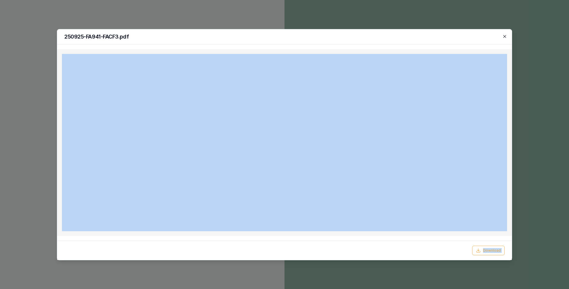
click at [503, 38] on div "250925-FA941-FACF3.pdf Download Close" at bounding box center [284, 144] width 455 height 231
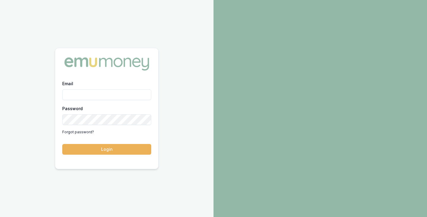
click at [117, 96] on input "Email" at bounding box center [106, 94] width 89 height 11
type input "brad.hearns@emumoney.com.au"
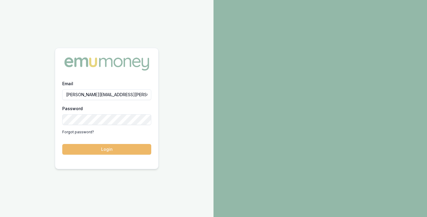
click at [122, 153] on button "Login" at bounding box center [106, 149] width 89 height 11
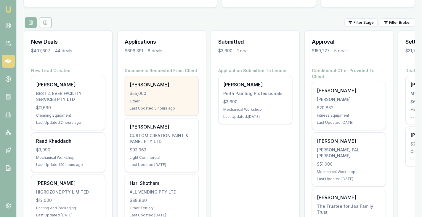
scroll to position [59, 0]
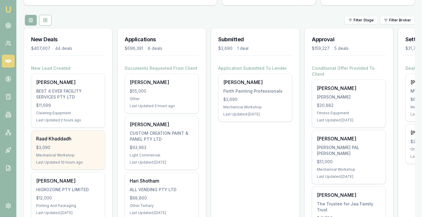
click at [50, 140] on div "Raad Khaddadh" at bounding box center [68, 138] width 64 height 7
click at [66, 134] on div "Raad Khaddadh $3,090 Mechanical Workshop Last Updated: 10 hours ago" at bounding box center [68, 149] width 74 height 39
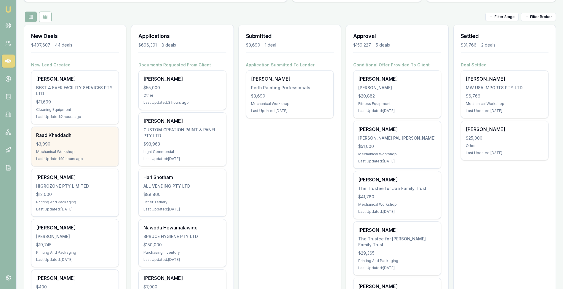
click at [71, 139] on div "Raad Khaddadh $3,090 Mechanical Workshop Last Updated: 10 hours ago" at bounding box center [74, 146] width 87 height 39
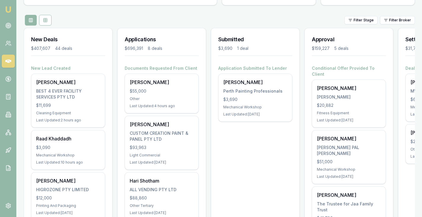
click at [105, 18] on div "Filter Stage Filter Broker" at bounding box center [220, 20] width 392 height 11
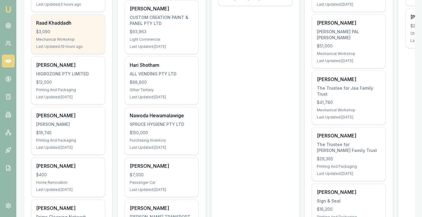
scroll to position [178, 0]
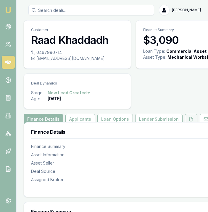
click at [189, 118] on icon at bounding box center [191, 119] width 5 height 5
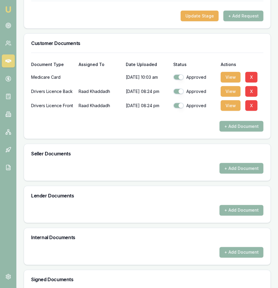
scroll to position [153, 0]
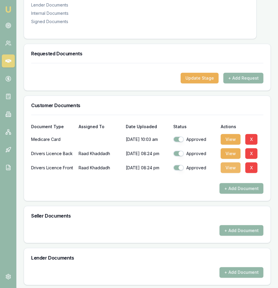
click at [226, 163] on button "View" at bounding box center [231, 168] width 20 height 11
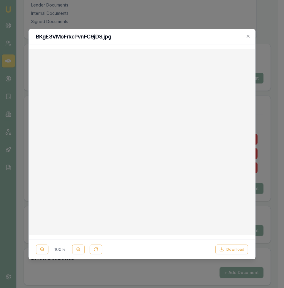
click at [248, 34] on div "BKgE3VMoFrkcPvnFC9jDS.jpg" at bounding box center [142, 36] width 226 height 15
click at [230, 216] on button "Download" at bounding box center [231, 249] width 33 height 9
click at [248, 36] on icon "button" at bounding box center [248, 36] width 3 height 3
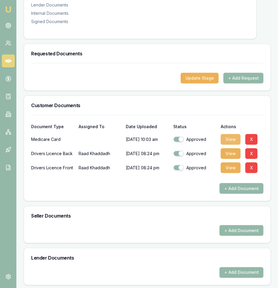
click at [227, 134] on button "View" at bounding box center [231, 139] width 20 height 11
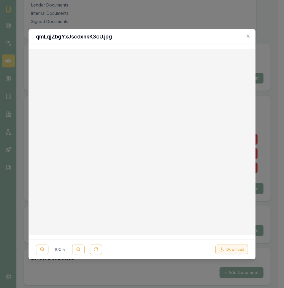
click at [231, 216] on button "Download" at bounding box center [231, 249] width 33 height 9
click at [247, 39] on h2 "qmLqjZbgYxJscdxnkK3cU.jpg" at bounding box center [142, 36] width 212 height 5
click at [248, 37] on icon "button" at bounding box center [247, 36] width 5 height 5
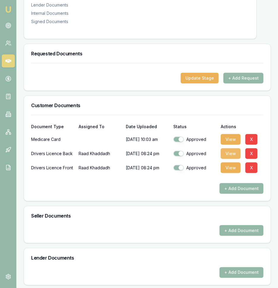
click at [229, 149] on button "View" at bounding box center [231, 154] width 20 height 11
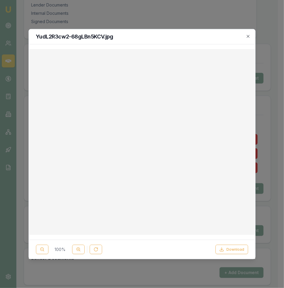
drag, startPoint x: 247, startPoint y: 37, endPoint x: 250, endPoint y: 45, distance: 8.5
click at [248, 41] on div "YudL2R3cw2-68gLBn5KCV.jpg 100 % Download Close" at bounding box center [141, 144] width 227 height 231
click at [249, 35] on icon "button" at bounding box center [247, 36] width 5 height 5
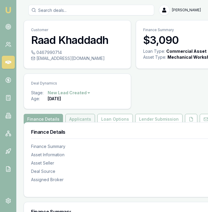
click at [84, 115] on button "Applicants" at bounding box center [81, 119] width 30 height 11
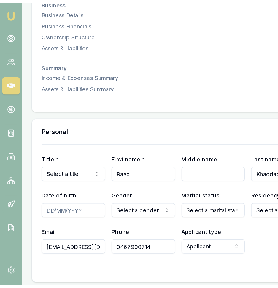
scroll to position [237, 0]
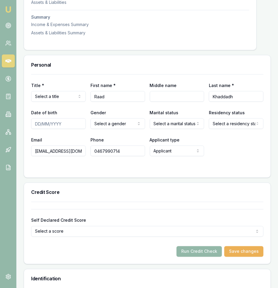
click at [38, 119] on input "Date of birth" at bounding box center [58, 124] width 55 height 11
click at [174, 91] on input "Middle name" at bounding box center [177, 96] width 55 height 11
type input "Hamad"
click at [37, 112] on div "Date of birth" at bounding box center [58, 119] width 55 height 20
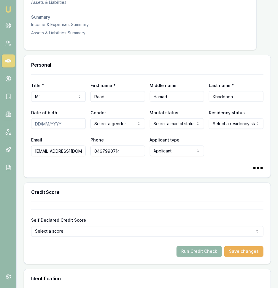
click at [36, 119] on input "Date of birth" at bounding box center [58, 124] width 55 height 11
type input "01/01/1980"
select select "MARRIED"
click at [64, 183] on div "Credit Score" at bounding box center [147, 192] width 246 height 19
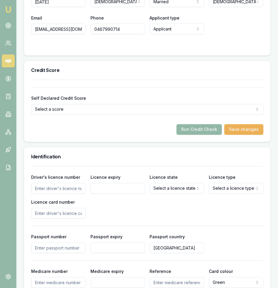
scroll to position [395, 0]
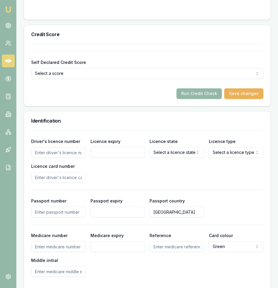
click at [38, 148] on input "Driver's licence number" at bounding box center [58, 153] width 55 height 11
type input "126743834"
type input "15/05/2028"
select select "QLD"
select select "OPEN_LICENCE"
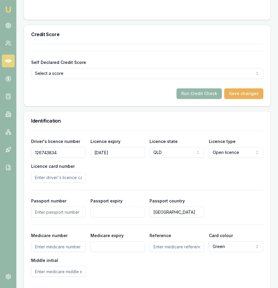
click at [57, 173] on input "Licence card number" at bounding box center [58, 178] width 55 height 11
type input "0FF7D21EB8"
click at [107, 160] on div "Driver's licence number 126743834 Licence expiry 15/05/2028 Licence state QLD N…" at bounding box center [147, 160] width 232 height 45
click at [56, 216] on input "Medicare number" at bounding box center [58, 247] width 55 height 11
type input "4416778102"
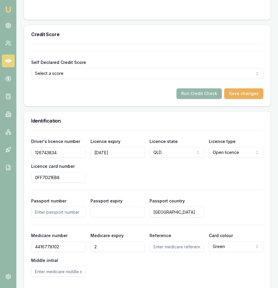
type input "2"
click at [165, 216] on input "Reference" at bounding box center [177, 247] width 55 height 11
drag, startPoint x: 127, startPoint y: 243, endPoint x: 88, endPoint y: 243, distance: 38.5
click at [88, 216] on div "Medicare number 4416778102 Medicare expiry 2 Reference Card colour Green Green …" at bounding box center [147, 254] width 232 height 45
drag, startPoint x: 72, startPoint y: 239, endPoint x: 22, endPoint y: 238, distance: 49.8
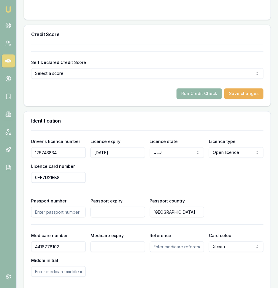
click at [110, 168] on div "Driver's licence number 126743834 Licence expiry 15/05/2028 Licence state QLD N…" at bounding box center [147, 160] width 232 height 45
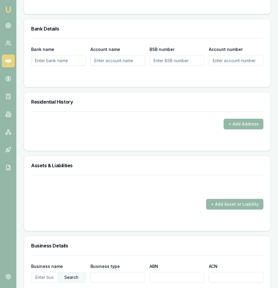
scroll to position [645, 0]
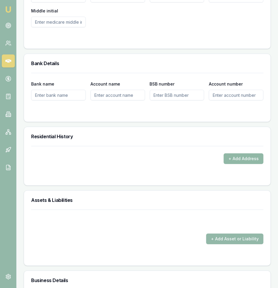
click at [244, 154] on button "+ Add Address" at bounding box center [244, 159] width 40 height 11
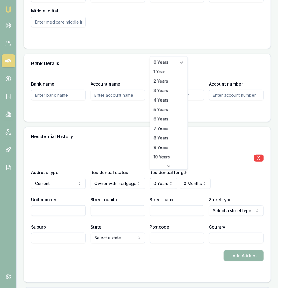
select select "5"
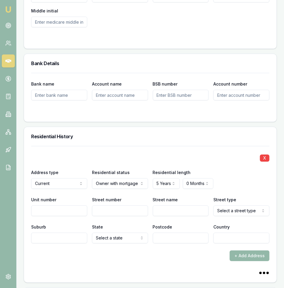
click at [162, 90] on input "BSB number" at bounding box center [181, 95] width 56 height 11
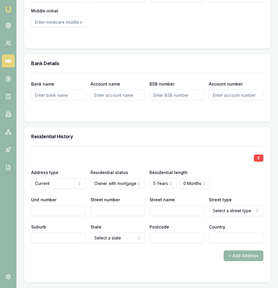
click at [66, 197] on div "Unit number" at bounding box center [58, 206] width 55 height 20
click at [109, 206] on input "Street number" at bounding box center [117, 211] width 55 height 11
type input "2"
paste input "Shelby"
type input "Shelby"
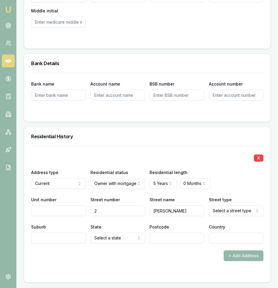
type input "Shelby"
select select "Street"
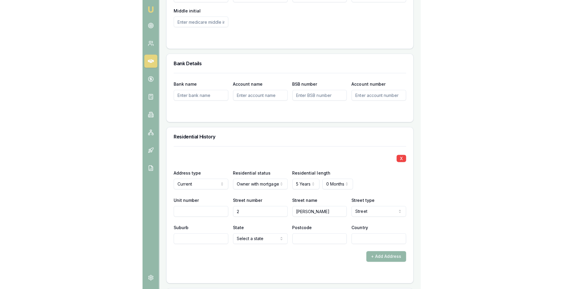
scroll to position [606, 0]
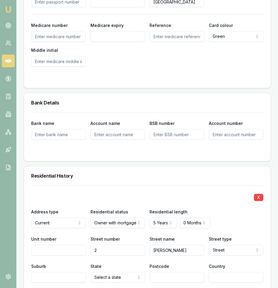
click at [54, 216] on input "Suburb" at bounding box center [58, 277] width 55 height 11
paste input "Glenville"
type input "Glenville"
select select "QLD"
click at [191, 216] on input "Postcode" at bounding box center [177, 277] width 55 height 11
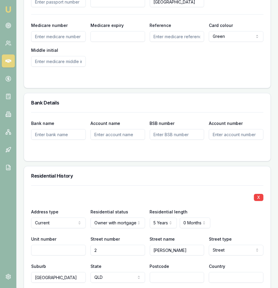
paste input "4350"
type input "4350"
click at [224, 216] on input "Country" at bounding box center [236, 277] width 55 height 11
type input "Aust"
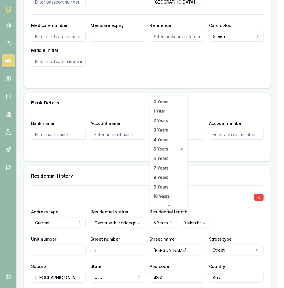
select select "2"
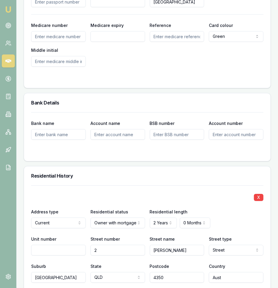
click at [155, 193] on div "X" at bounding box center [147, 197] width 232 height 8
click at [107, 174] on h3 "Residential History" at bounding box center [147, 176] width 232 height 5
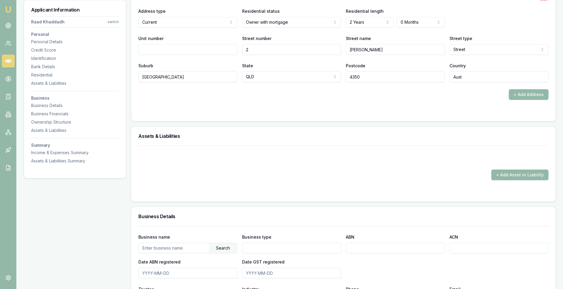
click at [260, 120] on div "X Address type Current Current Previous Residential status Owner with mortgage …" at bounding box center [343, 53] width 425 height 137
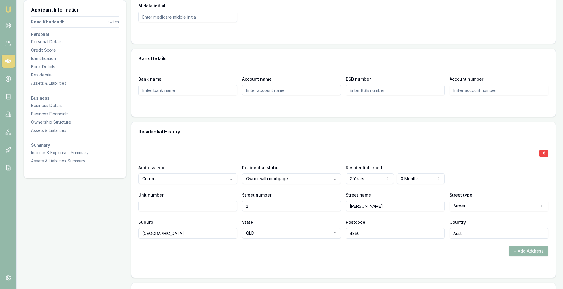
scroll to position [448, 0]
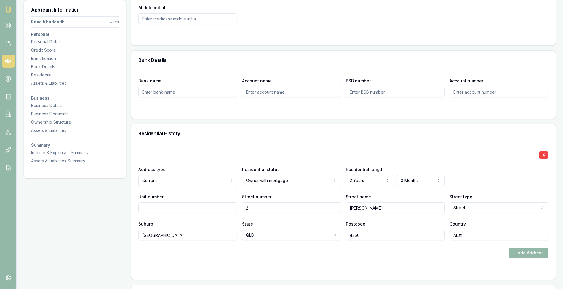
click at [280, 131] on h3 "Residential History" at bounding box center [343, 133] width 410 height 5
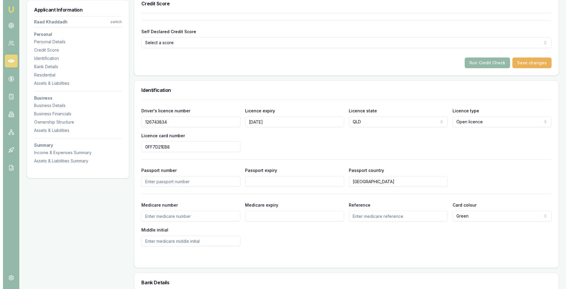
scroll to position [158, 0]
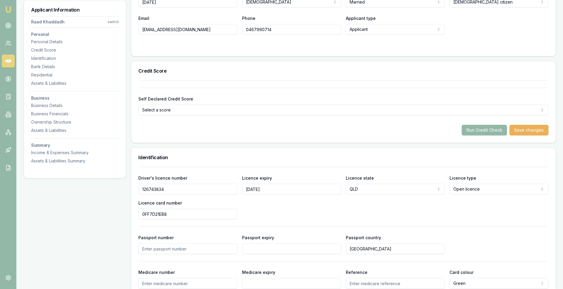
click at [269, 127] on div "Run Credit Check Save changes" at bounding box center [343, 130] width 410 height 11
click at [427, 129] on button "Run Credit Check" at bounding box center [484, 130] width 45 height 11
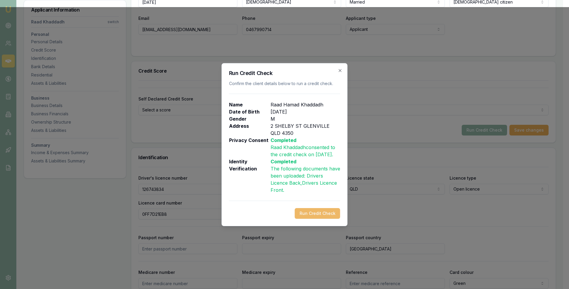
click at [315, 216] on button "Run Credit Check" at bounding box center [317, 213] width 45 height 11
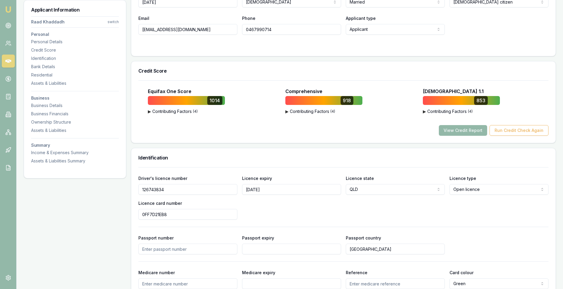
click at [365, 129] on div "View Credit Report Run Credit Check Again" at bounding box center [343, 130] width 410 height 11
click at [427, 130] on button "View Credit Report" at bounding box center [463, 130] width 48 height 11
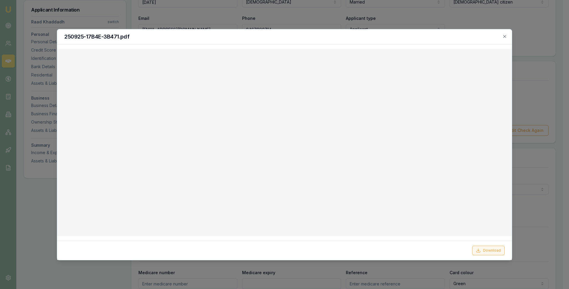
click at [427, 216] on button "Download" at bounding box center [488, 250] width 33 height 9
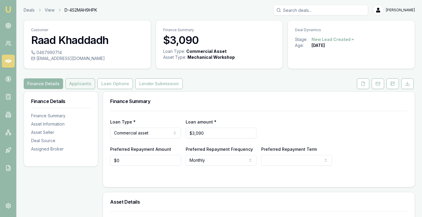
click at [74, 86] on button "Applicants" at bounding box center [81, 83] width 30 height 11
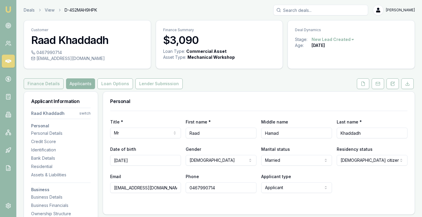
click at [35, 85] on button "Finance Details" at bounding box center [44, 83] width 40 height 11
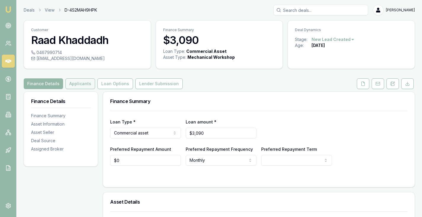
click at [87, 82] on button "Applicants" at bounding box center [81, 83] width 30 height 11
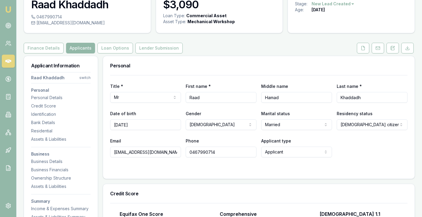
scroll to position [59, 0]
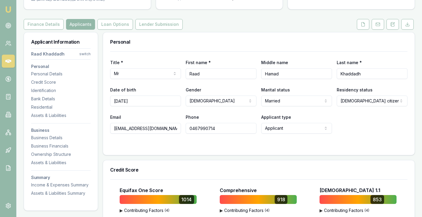
drag, startPoint x: 171, startPoint y: 130, endPoint x: 107, endPoint y: 137, distance: 64.4
click at [107, 137] on div "Title * Mr Mr Mrs Miss Ms Dr Prof First name * Raad Middle name Hamad Last name…" at bounding box center [259, 102] width 312 height 103
drag, startPoint x: 219, startPoint y: 128, endPoint x: 181, endPoint y: 128, distance: 38.2
click at [181, 128] on div "Email raadkhadida@gmail.com Phone 0467990714 Applicant type Applicant Applicant…" at bounding box center [259, 123] width 298 height 20
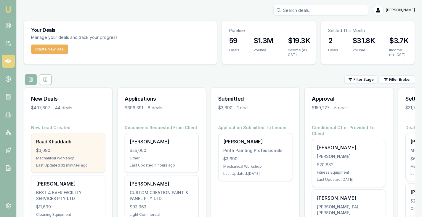
click at [55, 150] on div "$3,090" at bounding box center [68, 150] width 64 height 6
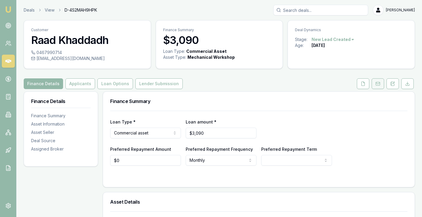
click at [375, 85] on button at bounding box center [378, 83] width 12 height 11
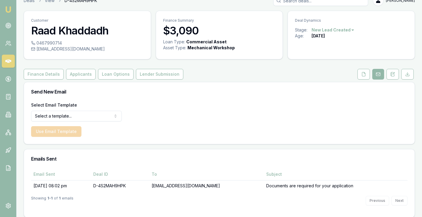
scroll to position [15, 0]
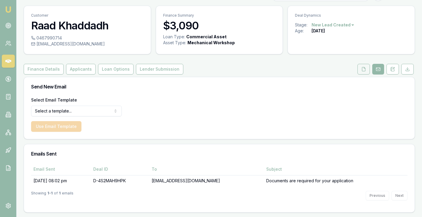
click at [358, 69] on button at bounding box center [364, 69] width 12 height 11
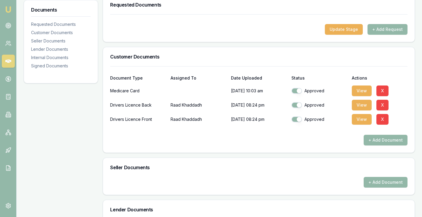
scroll to position [103, 0]
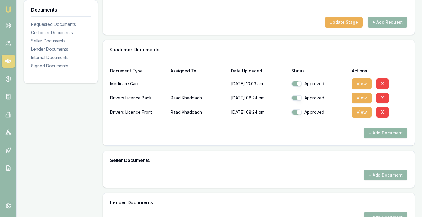
click at [386, 135] on button "+ Add Document" at bounding box center [386, 132] width 44 height 11
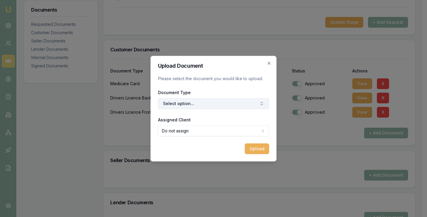
click at [193, 106] on button "Select option..." at bounding box center [213, 103] width 111 height 11
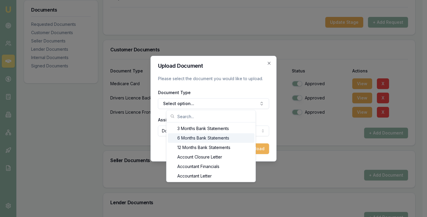
click at [198, 135] on div "6 Months Bank Statements" at bounding box center [211, 137] width 87 height 9
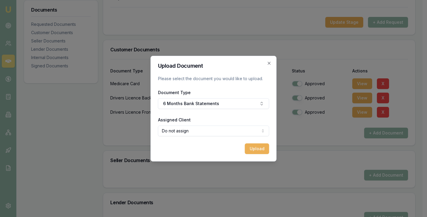
click at [191, 113] on body "Emu Broker Deals View D-4S2MAH9HPK Brad Hearns Toggle Menu Customer Raad Khadda…" at bounding box center [211, 5] width 422 height 217
select select "U-SUZXJT9WAV"
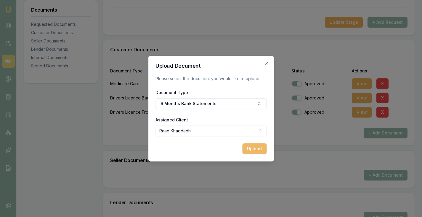
click at [253, 147] on button "Upload" at bounding box center [255, 148] width 24 height 11
click at [268, 62] on icon "button" at bounding box center [266, 63] width 5 height 5
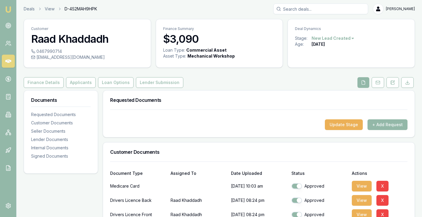
scroll to position [0, 0]
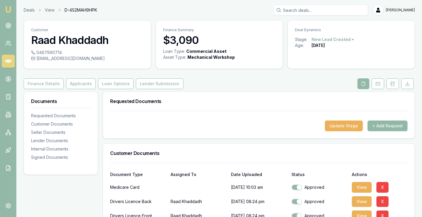
click at [393, 127] on button "+ Add Request" at bounding box center [388, 125] width 40 height 11
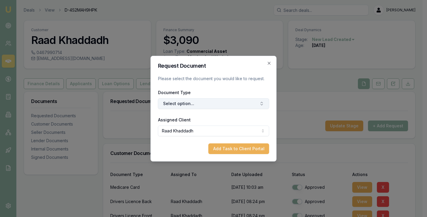
click at [179, 103] on button "Select option..." at bounding box center [213, 103] width 111 height 11
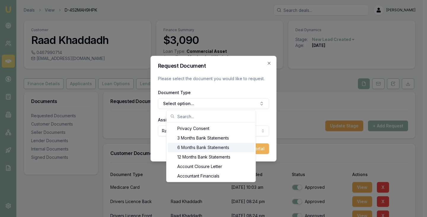
click at [190, 144] on div "6 Months Bank Statements" at bounding box center [211, 147] width 87 height 9
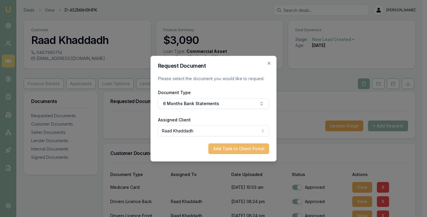
click at [234, 151] on button "Add Task to Client Portal" at bounding box center [238, 148] width 61 height 11
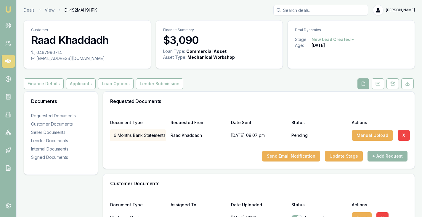
drag, startPoint x: 349, startPoint y: 157, endPoint x: 254, endPoint y: 178, distance: 96.9
click at [281, 153] on button "Send Email Notification" at bounding box center [291, 156] width 58 height 11
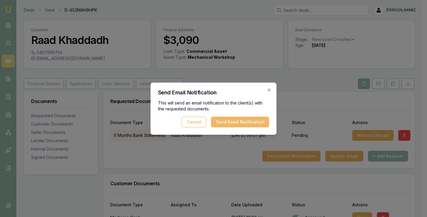
click at [243, 122] on button "Send Email Notification" at bounding box center [240, 122] width 58 height 11
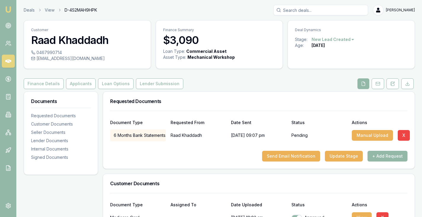
click at [7, 57] on link at bounding box center [8, 61] width 13 height 13
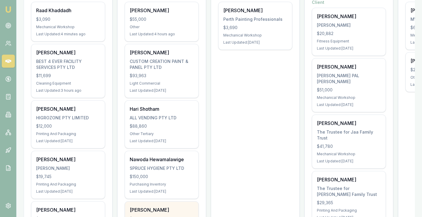
scroll to position [119, 0]
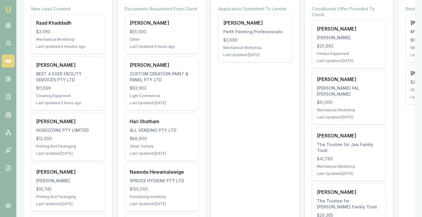
click at [277, 14] on div "Application Submitted To Lender Tyron Went Perth Painting Professionals $3,690 …" at bounding box center [255, 34] width 74 height 56
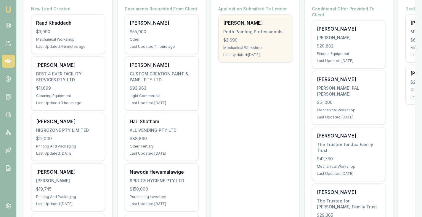
click at [263, 25] on div "[PERSON_NAME]" at bounding box center [256, 22] width 64 height 7
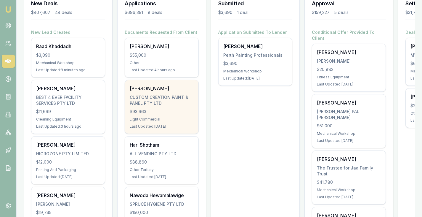
scroll to position [89, 0]
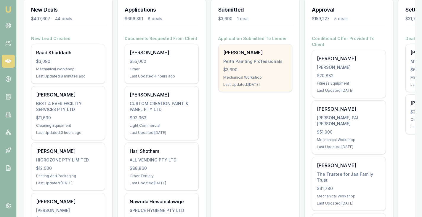
click at [250, 57] on div "Tyron Went Perth Painting Professionals $3,690 Mechanical Workshop Last Updated…" at bounding box center [256, 67] width 74 height 47
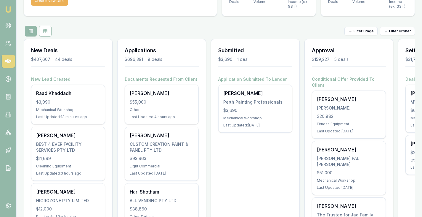
scroll to position [0, 0]
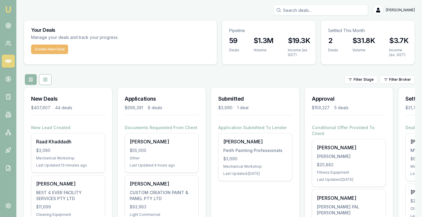
click at [48, 47] on button "Create New Deal" at bounding box center [49, 48] width 37 height 9
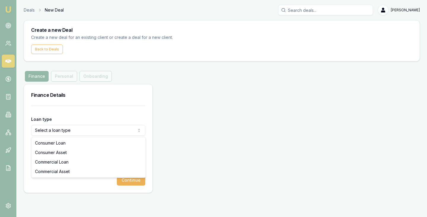
click at [55, 126] on html "Emu Broker Deals New Deal Brad Hearns Toggle Menu Create a new Deal Create a ne…" at bounding box center [213, 108] width 427 height 217
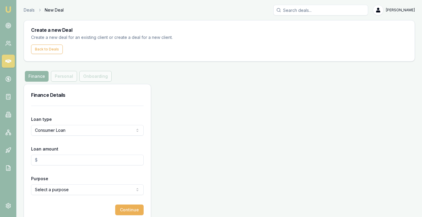
click at [63, 157] on input "Loan amount" at bounding box center [87, 159] width 113 height 11
click at [81, 159] on input "$0.00" at bounding box center [87, 159] width 113 height 11
drag, startPoint x: 65, startPoint y: 159, endPoint x: 18, endPoint y: 156, distance: 46.6
click at [18, 156] on main "Create a new Deal Create a new deal for an existing client or create a deal for…" at bounding box center [220, 121] width 406 height 202
type input "$8,650.00"
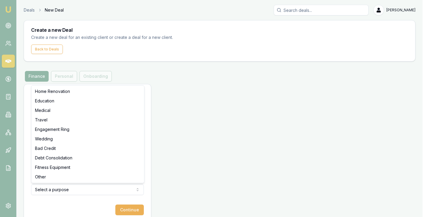
click at [75, 188] on html "Emu Broker Deals New Deal Brad Hearns Toggle Menu Create a new Deal Create a ne…" at bounding box center [213, 108] width 427 height 217
select select "OTHER"
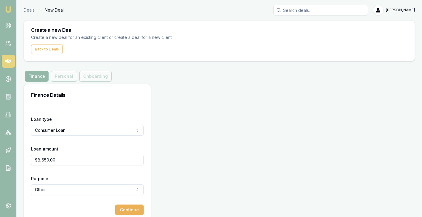
click at [102, 174] on form "Loan type Consumer Loan Consumer Loan Consumer Asset Commercial Loan Commercial…" at bounding box center [87, 160] width 113 height 109
click at [125, 207] on button "Continue" at bounding box center [129, 209] width 28 height 11
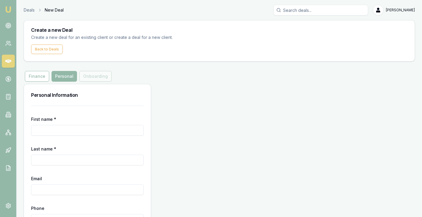
click at [64, 130] on input "First name *" at bounding box center [87, 130] width 113 height 11
paste input "Panethong"
type input "Panethong"
click at [54, 166] on form "First name * Panethong Last name * Email Phone Continue" at bounding box center [87, 175] width 113 height 139
click at [58, 156] on input "Last name *" at bounding box center [87, 159] width 113 height 11
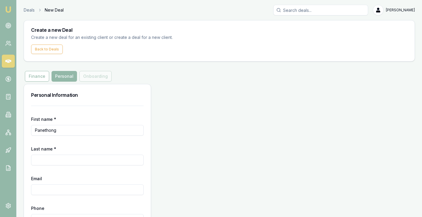
paste input "Boliboun"
type input "Boliboun"
click at [57, 188] on input "Email" at bounding box center [87, 189] width 113 height 11
paste input "perky16b@gmail.com"
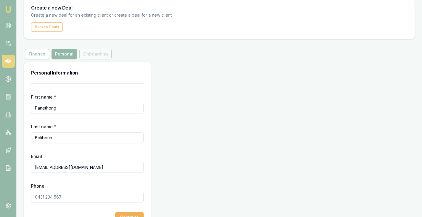
scroll to position [40, 0]
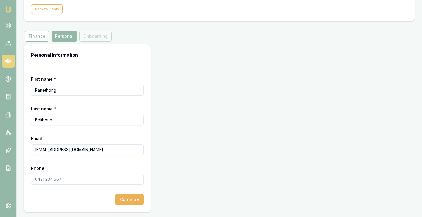
type input "perky16b@gmail.com"
click at [67, 178] on input "Phone" at bounding box center [87, 179] width 113 height 11
type input "0411 715 987"
click at [138, 200] on button "Continue" at bounding box center [129, 199] width 28 height 11
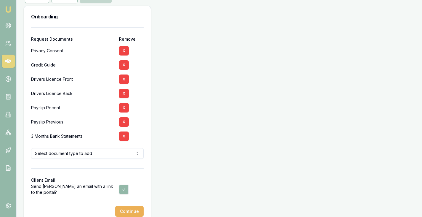
scroll to position [89, 0]
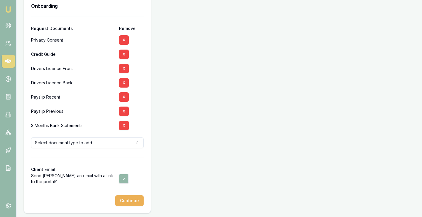
click at [83, 128] on html "Emu Broker Deals New Deal Brad Hearns Toggle Menu Create a new Deal Create a ne…" at bounding box center [211, 19] width 422 height 217
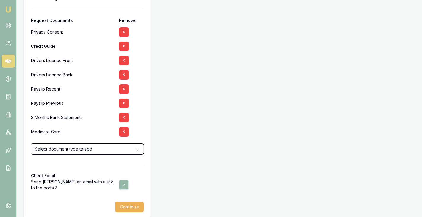
scroll to position [104, 0]
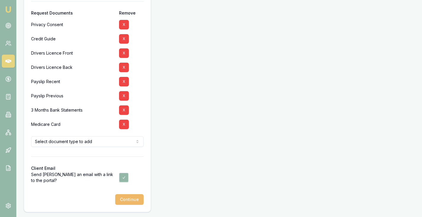
click at [130, 200] on button "Continue" at bounding box center [129, 199] width 28 height 11
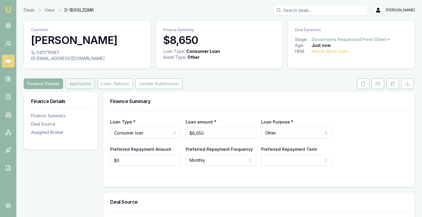
click at [82, 82] on button "Applicants" at bounding box center [81, 83] width 30 height 11
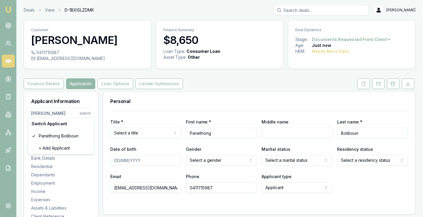
click at [88, 113] on html "Emu Broker Deals View D-1BXISLZDMK Brad Hearns Toggle Menu Customer Panethong B…" at bounding box center [213, 108] width 427 height 217
click at [62, 149] on div "+ Add Applicant" at bounding box center [60, 147] width 63 height 9
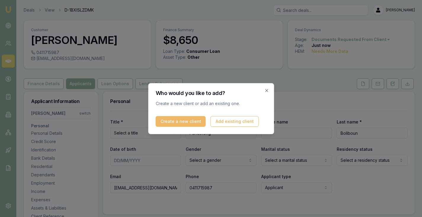
click at [174, 120] on button "Create a new client" at bounding box center [181, 121] width 50 height 11
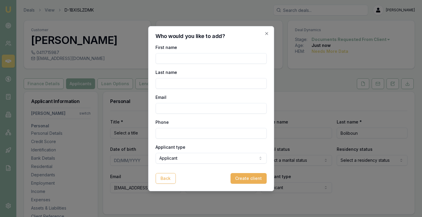
click at [187, 62] on input "First name" at bounding box center [211, 58] width 111 height 11
type input "Anna"
type input "Doi"
type input "amphone@trenton.com.au"
click at [177, 133] on input "Phone" at bounding box center [211, 133] width 111 height 11
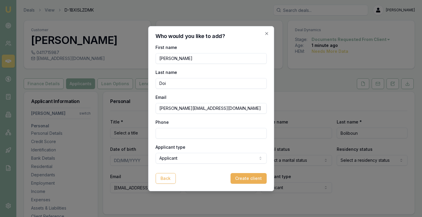
paste input "0422 578 189"
click at [177, 133] on input "0422 578 189" at bounding box center [211, 133] width 111 height 11
type input "0422 578 189"
click at [202, 158] on body "Emu Broker Deals View D-1BXISLZDMK Brad Hearns Toggle Menu Customer Panethong B…" at bounding box center [211, 108] width 422 height 217
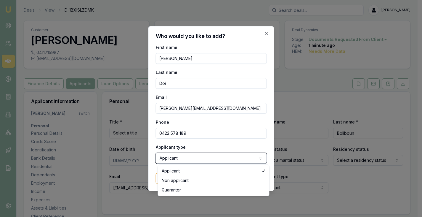
click at [207, 146] on body "Emu Broker Deals View D-1BXISLZDMK Brad Hearns Toggle Menu Customer Panethong B…" at bounding box center [209, 108] width 418 height 217
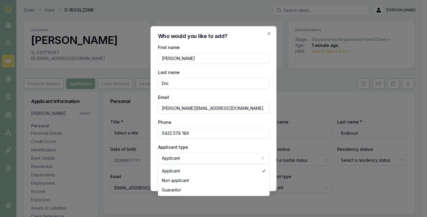
click at [200, 161] on body "Emu Broker Deals View D-1BXISLZDMK Brad Hearns Toggle Menu Customer Panethong B…" at bounding box center [211, 108] width 422 height 217
click at [197, 148] on body "Emu Broker Deals View D-1BXISLZDMK Brad Hearns Toggle Menu Customer Panethong B…" at bounding box center [211, 108] width 422 height 217
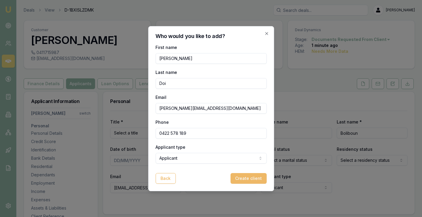
click at [243, 178] on button "Create client" at bounding box center [249, 178] width 36 height 11
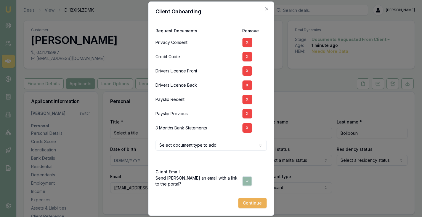
click at [185, 141] on body "Emu Broker Deals View D-1BXISLZDMK Brad Hearns Toggle Menu Customer Panethong B…" at bounding box center [211, 108] width 422 height 217
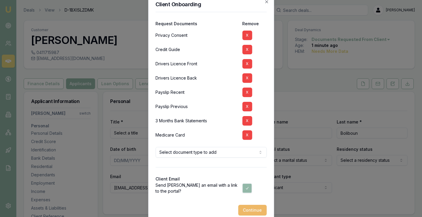
click at [257, 209] on button "Continue" at bounding box center [252, 210] width 28 height 11
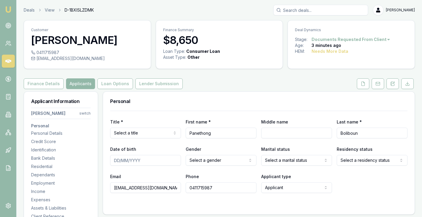
click at [211, 83] on div "Finance Details Applicants Loan Options Lender Submission" at bounding box center [220, 83] width 392 height 11
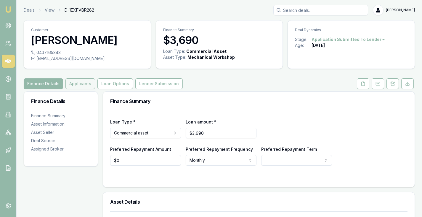
click at [90, 82] on button "Applicants" at bounding box center [81, 83] width 30 height 11
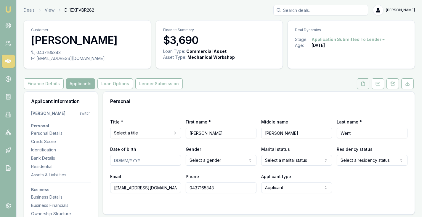
click at [361, 83] on icon at bounding box center [363, 83] width 5 height 5
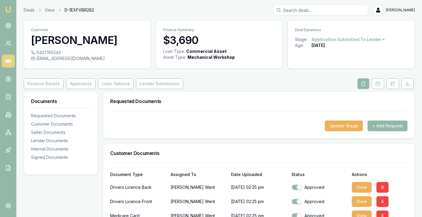
click at [392, 121] on button "+ Add Request" at bounding box center [388, 125] width 40 height 11
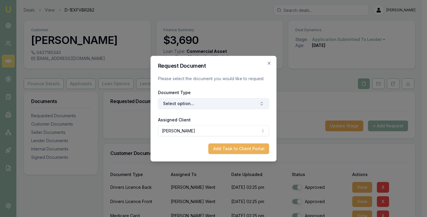
click at [182, 102] on button "Select option..." at bounding box center [213, 103] width 111 height 11
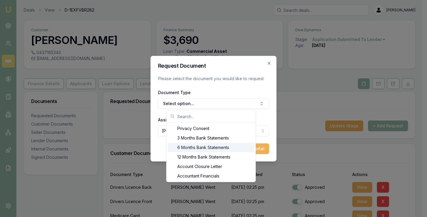
click at [197, 145] on div "6 Months Bank Statements" at bounding box center [211, 147] width 87 height 9
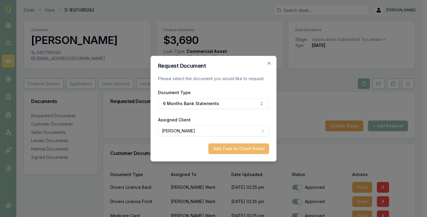
click at [232, 143] on button "Add Task to Client Portal" at bounding box center [238, 148] width 61 height 11
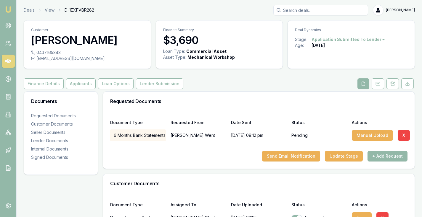
drag, startPoint x: 341, startPoint y: 154, endPoint x: 286, endPoint y: 172, distance: 57.7
click at [285, 155] on button "Send Email Notification" at bounding box center [291, 156] width 58 height 11
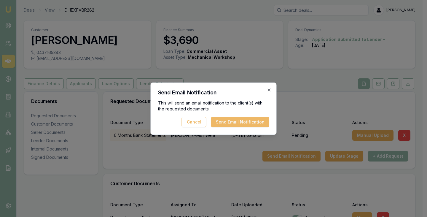
click at [247, 119] on button "Send Email Notification" at bounding box center [240, 122] width 58 height 11
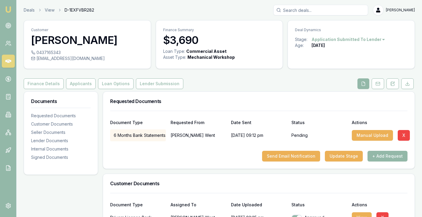
click at [238, 96] on div "Requested Documents" at bounding box center [259, 101] width 312 height 19
click at [49, 84] on button "Finance Details" at bounding box center [44, 83] width 40 height 11
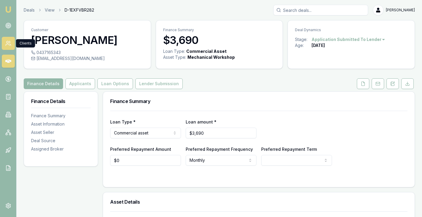
click at [10, 43] on icon at bounding box center [8, 43] width 6 height 6
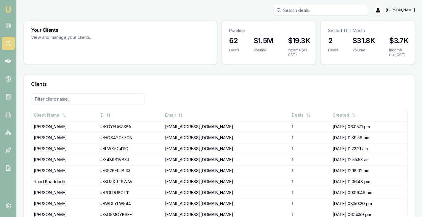
click at [276, 78] on div "Clients" at bounding box center [219, 83] width 391 height 19
click at [10, 59] on icon at bounding box center [8, 61] width 6 height 6
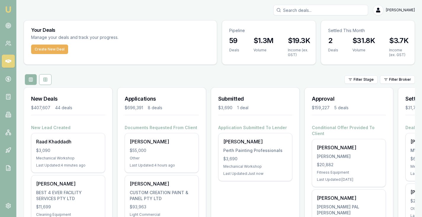
click at [159, 75] on div "Filter Stage Filter Broker" at bounding box center [220, 79] width 392 height 11
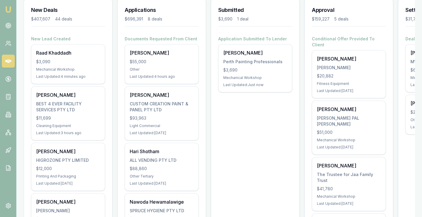
scroll to position [89, 0]
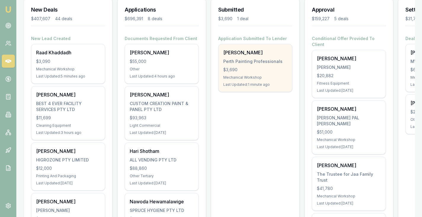
click at [237, 57] on div "Tyron Went Perth Painting Professionals $3,690 Mechanical Workshop Last Updated…" at bounding box center [256, 67] width 74 height 47
click at [237, 62] on div "Perth Painting Professionals" at bounding box center [256, 61] width 64 height 6
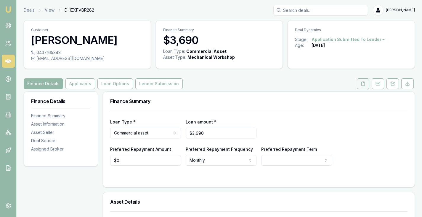
click at [360, 85] on button at bounding box center [363, 83] width 12 height 11
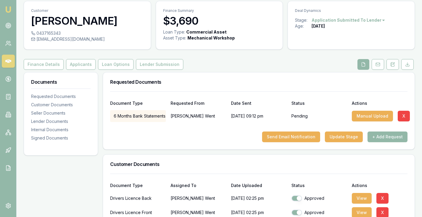
scroll to position [59, 0]
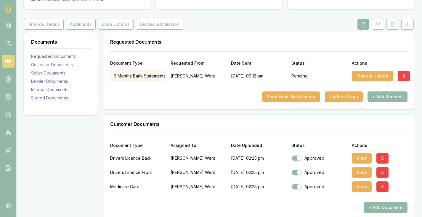
click at [229, 119] on div "Customer Documents" at bounding box center [259, 123] width 312 height 19
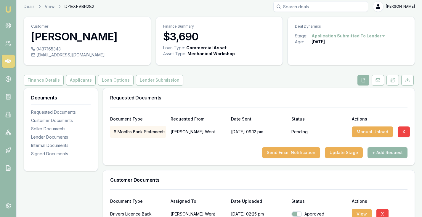
scroll to position [0, 0]
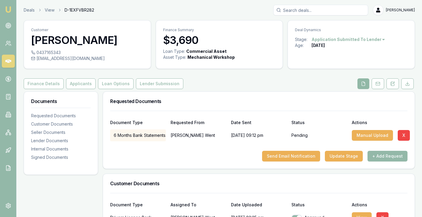
click at [363, 83] on icon at bounding box center [363, 83] width 5 height 5
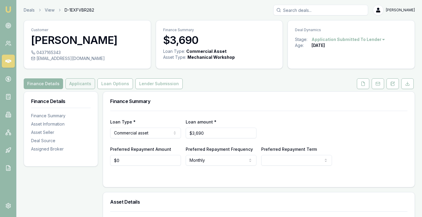
click at [71, 88] on button "Applicants" at bounding box center [81, 83] width 30 height 11
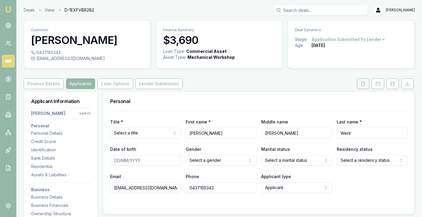
click at [361, 82] on button at bounding box center [363, 83] width 12 height 11
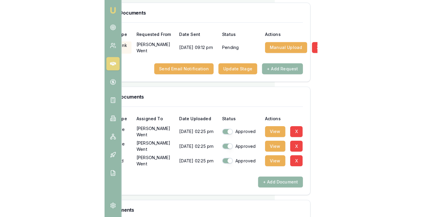
scroll to position [208, 0]
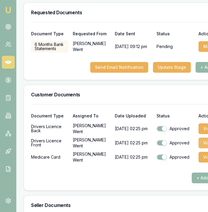
click at [200, 143] on button "View" at bounding box center [209, 143] width 20 height 11
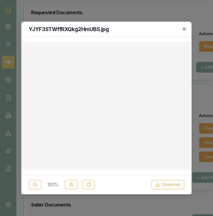
click at [184, 28] on icon "button" at bounding box center [184, 29] width 5 height 5
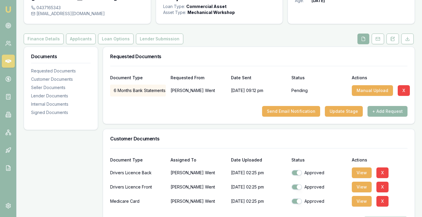
scroll to position [0, 0]
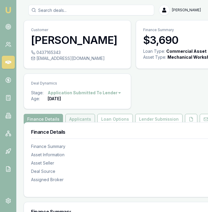
click at [74, 117] on button "Applicants" at bounding box center [81, 119] width 30 height 11
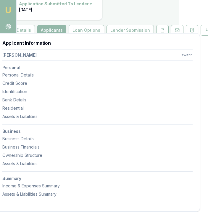
scroll to position [89, 0]
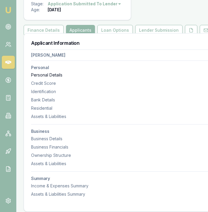
click at [55, 77] on div "Personal Details" at bounding box center [126, 75] width 191 height 6
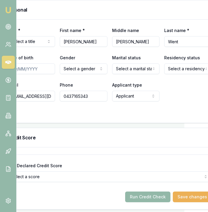
scroll to position [305, 11]
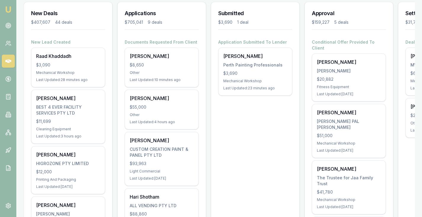
scroll to position [89, 0]
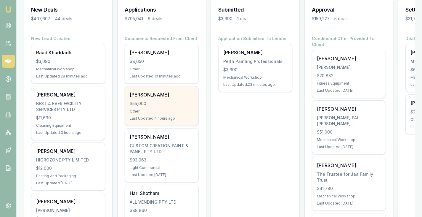
click at [162, 102] on div "$55,000" at bounding box center [162, 104] width 64 height 6
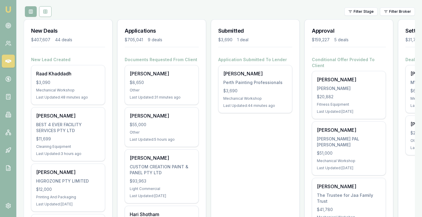
scroll to position [59, 0]
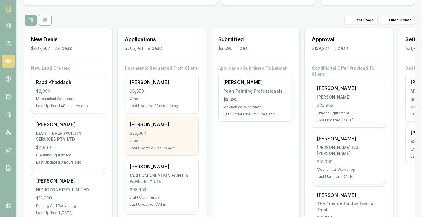
click at [166, 127] on div "[PERSON_NAME]" at bounding box center [162, 124] width 64 height 7
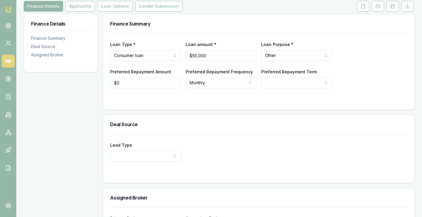
scroll to position [127, 0]
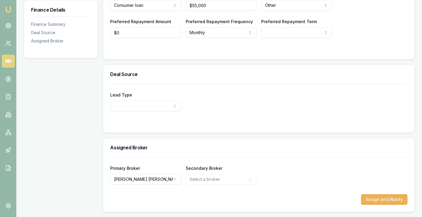
click at [224, 75] on h3 "Deal Source" at bounding box center [259, 74] width 298 height 5
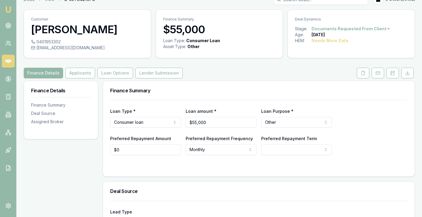
scroll to position [9, 0]
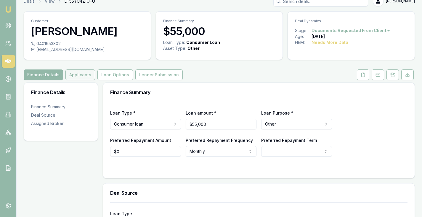
click at [74, 79] on button "Applicants" at bounding box center [81, 74] width 30 height 11
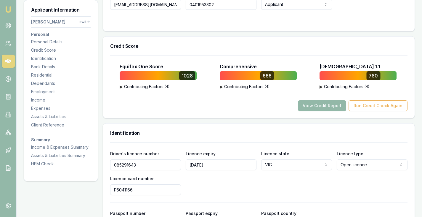
scroll to position [216, 0]
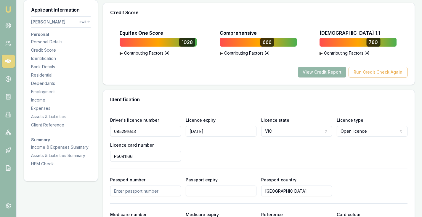
click at [169, 7] on div "Credit Score" at bounding box center [259, 12] width 312 height 19
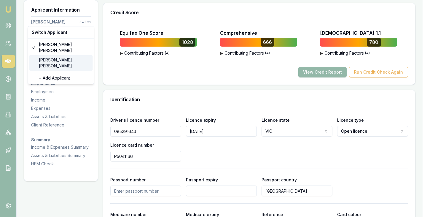
click at [51, 55] on div "[PERSON_NAME]" at bounding box center [60, 62] width 63 height 15
select select "Ms"
select select "[DEMOGRAPHIC_DATA]"
type input "[PERSON_NAME]"
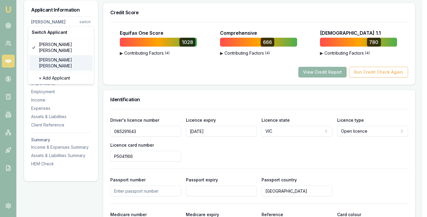
type input "[PERSON_NAME]"
type input "[DATE]"
type input "[EMAIL_ADDRESS][DOMAIN_NAME]"
type input "0419117948"
type input "054407585"
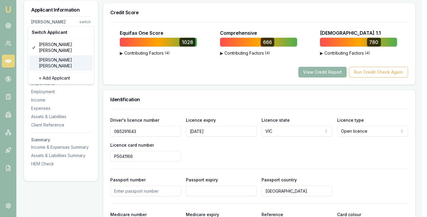
type input "[DATE]"
type input "P6204152"
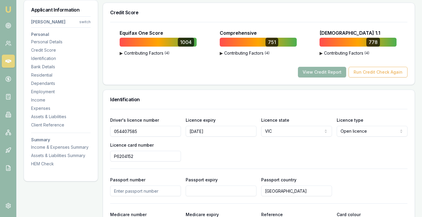
click at [247, 92] on div "Identification" at bounding box center [259, 99] width 312 height 19
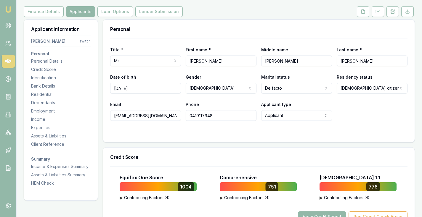
scroll to position [68, 0]
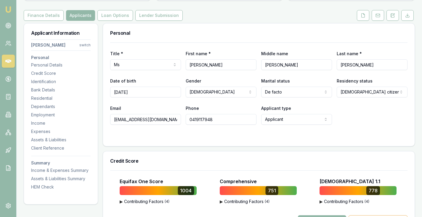
click at [240, 18] on div "Finance Details Applicants Loan Options Lender Submission" at bounding box center [220, 15] width 392 height 11
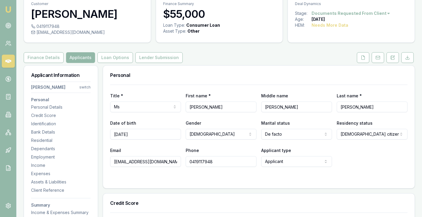
scroll to position [0, 0]
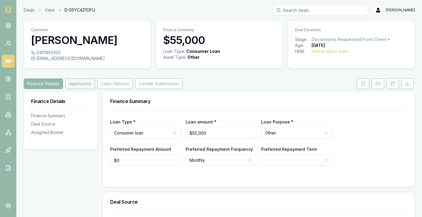
click at [77, 83] on button "Applicants" at bounding box center [81, 83] width 30 height 11
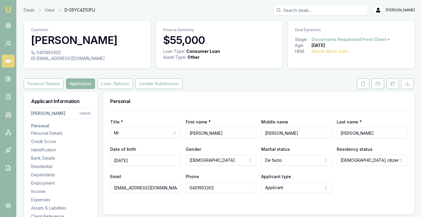
drag, startPoint x: 149, startPoint y: 161, endPoint x: 95, endPoint y: 163, distance: 53.1
drag, startPoint x: 175, startPoint y: 185, endPoint x: 109, endPoint y: 188, distance: 65.9
click at [109, 188] on div "Title * Mr Mr Mrs Miss Ms Dr Prof First name * [PERSON_NAME] name [PERSON_NAME]…" at bounding box center [259, 162] width 312 height 103
drag, startPoint x: 211, startPoint y: 190, endPoint x: 176, endPoint y: 189, distance: 35.3
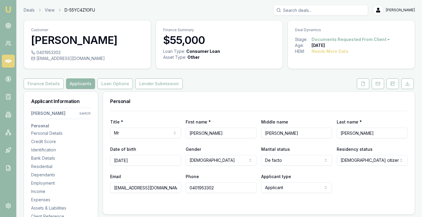
click at [176, 189] on div "Email [EMAIL_ADDRESS][DOMAIN_NAME] Phone [PHONE_NUMBER] Applicant type Applican…" at bounding box center [259, 183] width 298 height 20
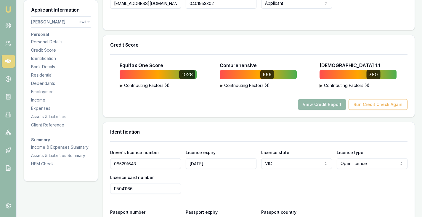
scroll to position [267, 0]
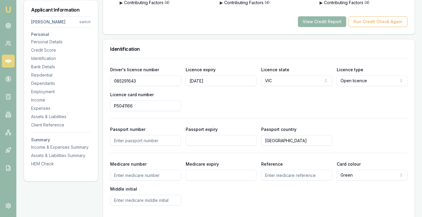
drag, startPoint x: 142, startPoint y: 83, endPoint x: 107, endPoint y: 81, distance: 35.0
click at [107, 81] on div "Driver's licence number [DRIVERS_LICENSE_NUMBER] Licence expiry [DATE] Licence …" at bounding box center [259, 142] width 312 height 168
drag, startPoint x: 144, startPoint y: 106, endPoint x: 103, endPoint y: 107, distance: 40.6
click at [103, 107] on div "Driver's licence number [DRIVERS_LICENSE_NUMBER] Licence expiry [DATE] Licence …" at bounding box center [259, 142] width 312 height 168
click at [204, 102] on div "Driver's licence number [DRIVERS_LICENSE_NUMBER] Licence expiry [DATE] Licence …" at bounding box center [259, 88] width 298 height 45
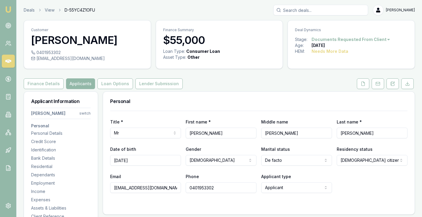
scroll to position [0, 0]
click at [43, 84] on button "Finance Details" at bounding box center [44, 83] width 40 height 11
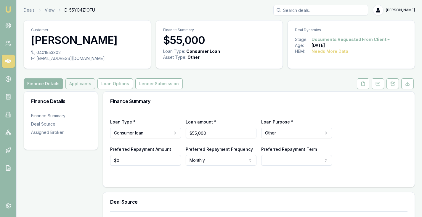
click at [79, 85] on button "Applicants" at bounding box center [81, 83] width 30 height 11
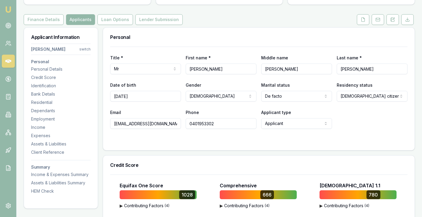
scroll to position [59, 0]
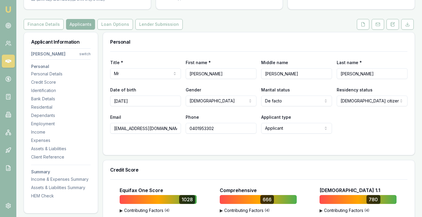
click at [91, 52] on div "Applicant Information [PERSON_NAME] switch Personal Personal Details Credit Sco…" at bounding box center [61, 118] width 74 height 173
click at [87, 52] on html "Emu Broker Deals View D-55YC4Z1OFU [PERSON_NAME] Toggle Menu Customer [PERSON_N…" at bounding box center [211, 49] width 422 height 217
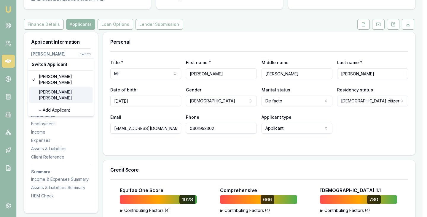
click at [51, 88] on div "[PERSON_NAME]" at bounding box center [60, 94] width 63 height 15
select select "Ms"
select select "[DEMOGRAPHIC_DATA]"
type input "[PERSON_NAME]"
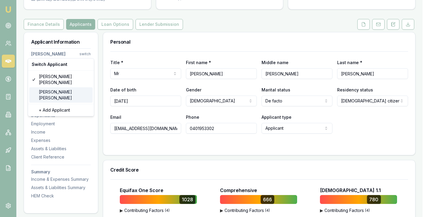
type input "[PERSON_NAME]"
type input "[DATE]"
type input "[EMAIL_ADDRESS][DOMAIN_NAME]"
type input "0419117948"
type input "054407585"
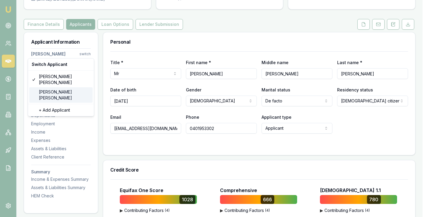
type input "[DATE]"
type input "P6204152"
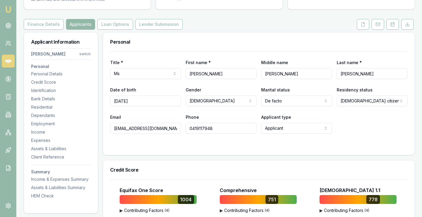
click at [87, 54] on html "Emu Broker Deals View D-55YC4Z1OFU [PERSON_NAME] Toggle Menu Customer [PERSON_N…" at bounding box center [211, 49] width 422 height 217
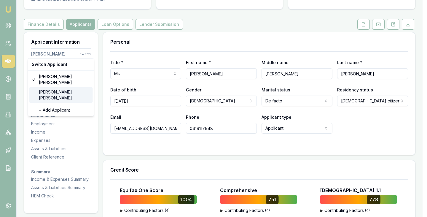
click at [49, 87] on div "[PERSON_NAME]" at bounding box center [60, 94] width 63 height 15
select select "Mr"
select select "[DEMOGRAPHIC_DATA]"
type input "[PERSON_NAME]"
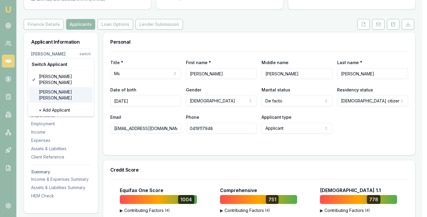
type input "[PERSON_NAME]"
type input "[DATE]"
type input "[EMAIL_ADDRESS][DOMAIN_NAME]"
type input "0401953302"
type input "085291643"
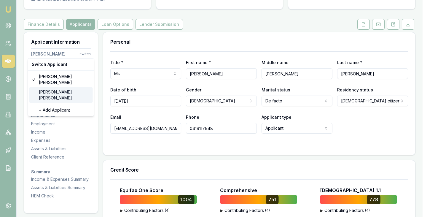
type input "[DATE]"
type input "P5041166"
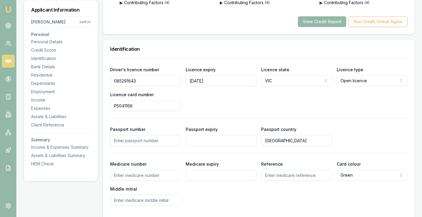
scroll to position [296, 0]
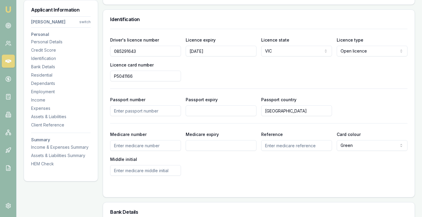
drag, startPoint x: 158, startPoint y: 49, endPoint x: 109, endPoint y: 55, distance: 49.2
click at [109, 55] on div "Driver's licence number [DRIVERS_LICENSE_NUMBER] Licence expiry [DATE] Licence …" at bounding box center [259, 113] width 312 height 168
click at [265, 74] on div "Driver's licence number [DRIVERS_LICENSE_NUMBER] Licence expiry [DATE] Licence …" at bounding box center [259, 58] width 298 height 45
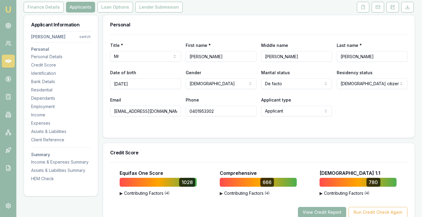
scroll to position [59, 0]
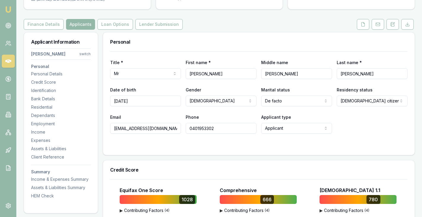
click at [84, 52] on html "Emu Broker Deals View D-55YC4Z1OFU [PERSON_NAME] Toggle Menu Customer [PERSON_N…" at bounding box center [211, 49] width 422 height 217
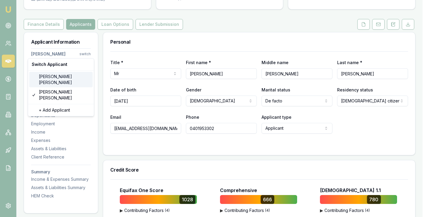
click at [50, 74] on div "[PERSON_NAME]" at bounding box center [60, 79] width 63 height 15
select select "Ms"
select select "[DEMOGRAPHIC_DATA]"
type input "[PERSON_NAME]"
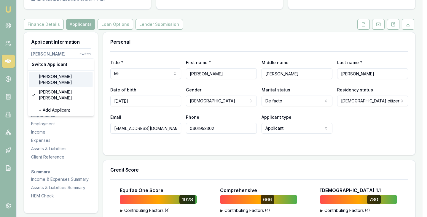
type input "[PERSON_NAME]"
type input "[DATE]"
type input "[EMAIL_ADDRESS][DOMAIN_NAME]"
type input "0419117948"
type input "054407585"
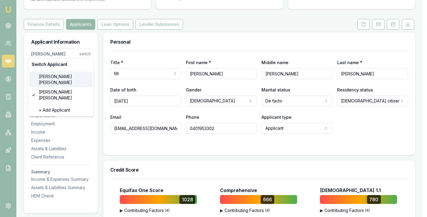
type input "[DATE]"
type input "P6204152"
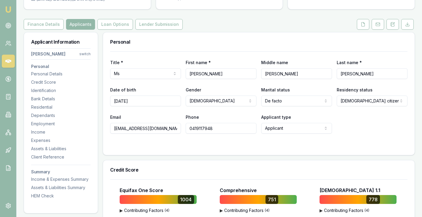
click at [82, 53] on html "Emu Broker Deals View D-55YC4Z1OFU [PERSON_NAME] Toggle Menu Customer [PERSON_N…" at bounding box center [211, 49] width 422 height 217
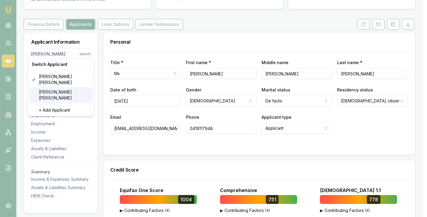
click at [41, 87] on div "[PERSON_NAME]" at bounding box center [60, 94] width 63 height 15
select select "Mr"
select select "[DEMOGRAPHIC_DATA]"
type input "[PERSON_NAME]"
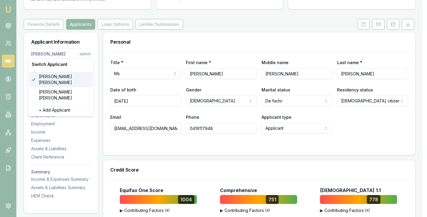
type input "[PERSON_NAME]"
type input "[DATE]"
type input "[EMAIL_ADDRESS][DOMAIN_NAME]"
type input "0401953302"
type input "085291643"
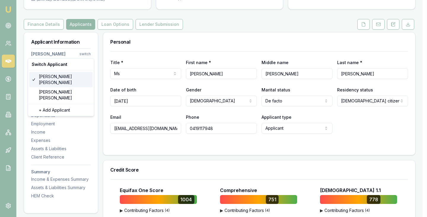
type input "[DATE]"
type input "P5041166"
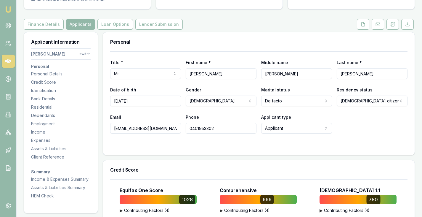
drag, startPoint x: 141, startPoint y: 103, endPoint x: 111, endPoint y: 103, distance: 29.9
click at [111, 103] on input "[DATE]" at bounding box center [145, 100] width 71 height 11
click at [158, 44] on h3 "Personal" at bounding box center [259, 41] width 298 height 5
click at [362, 27] on button at bounding box center [363, 24] width 12 height 11
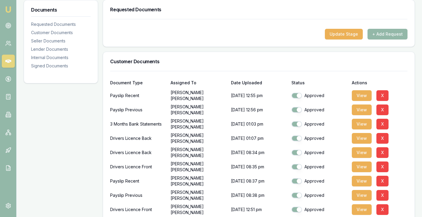
scroll to position [148, 0]
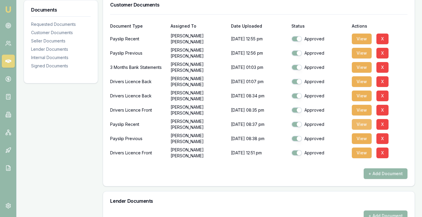
click at [363, 122] on button "View" at bounding box center [362, 124] width 20 height 11
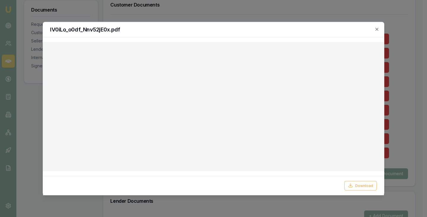
click at [409, 192] on div at bounding box center [213, 108] width 427 height 217
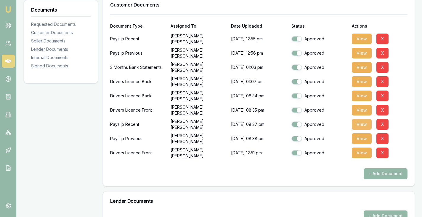
click at [362, 125] on button "View" at bounding box center [362, 124] width 20 height 11
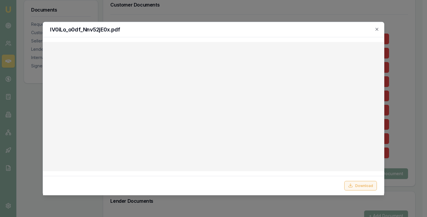
click at [360, 187] on button "Download" at bounding box center [360, 185] width 33 height 9
click at [242, 15] on div at bounding box center [213, 108] width 427 height 217
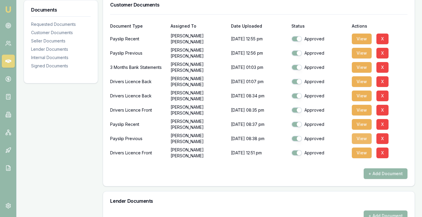
click at [363, 140] on button "View" at bounding box center [362, 138] width 20 height 11
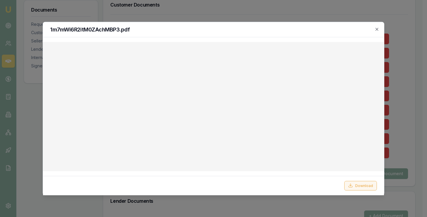
click at [363, 186] on button "Download" at bounding box center [360, 185] width 33 height 9
click at [376, 30] on icon "button" at bounding box center [376, 29] width 3 height 3
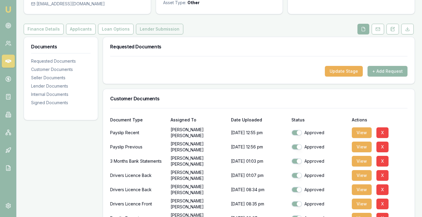
scroll to position [0, 0]
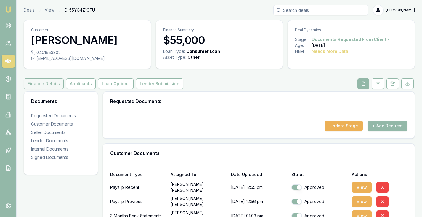
click at [47, 83] on button "Finance Details" at bounding box center [44, 83] width 40 height 11
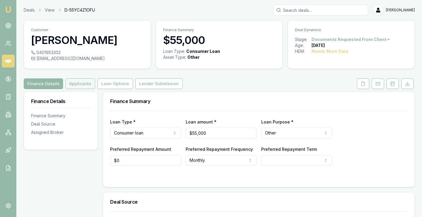
click at [78, 83] on button "Applicants" at bounding box center [81, 83] width 30 height 11
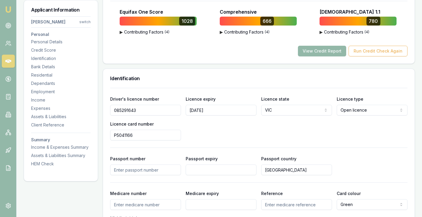
scroll to position [296, 0]
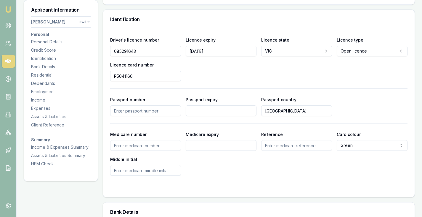
drag, startPoint x: 151, startPoint y: 50, endPoint x: 98, endPoint y: 50, distance: 53.4
drag, startPoint x: 135, startPoint y: 76, endPoint x: 99, endPoint y: 76, distance: 36.5
drag, startPoint x: 217, startPoint y: 51, endPoint x: 184, endPoint y: 53, distance: 33.3
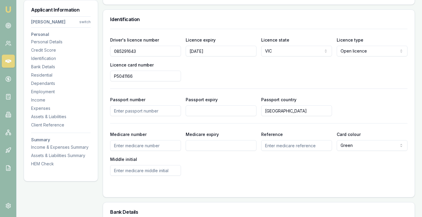
click at [184, 53] on div "Driver's licence number [DRIVERS_LICENSE_NUMBER] Licence expiry [DATE] Licence …" at bounding box center [259, 58] width 298 height 45
